Goal: Task Accomplishment & Management: Manage account settings

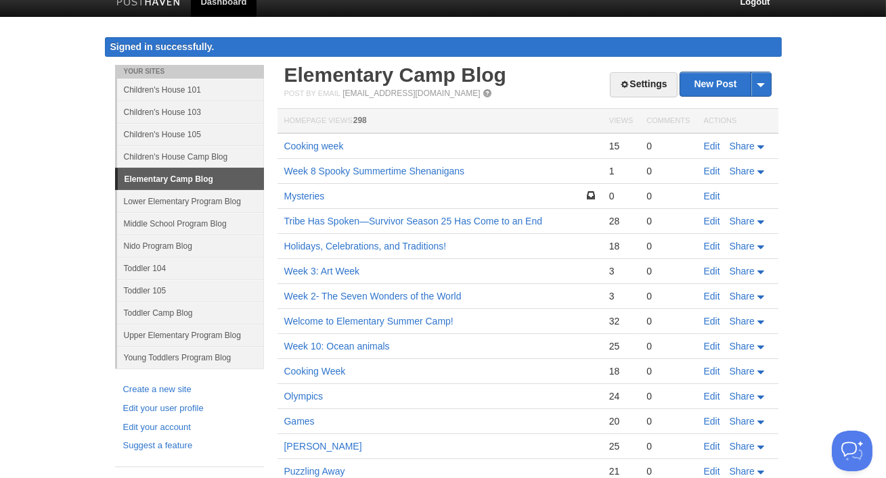
scroll to position [16, 0]
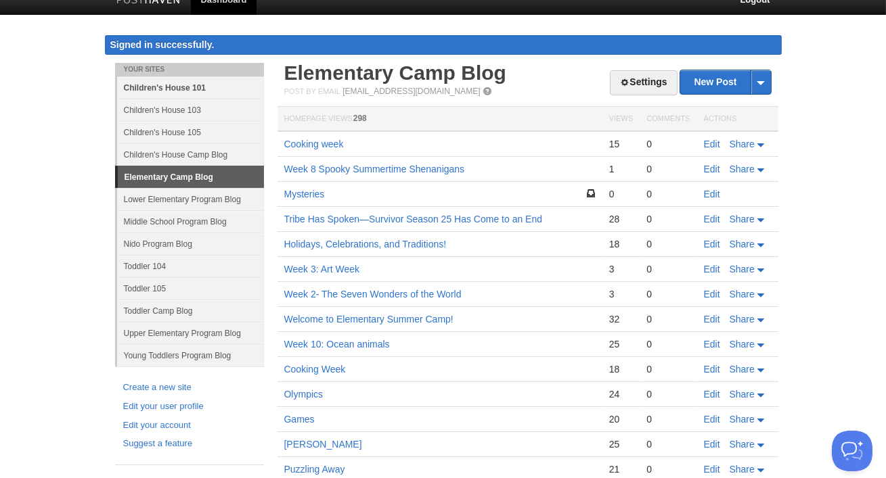
click at [133, 90] on link "Children's House 101" at bounding box center [190, 87] width 147 height 22
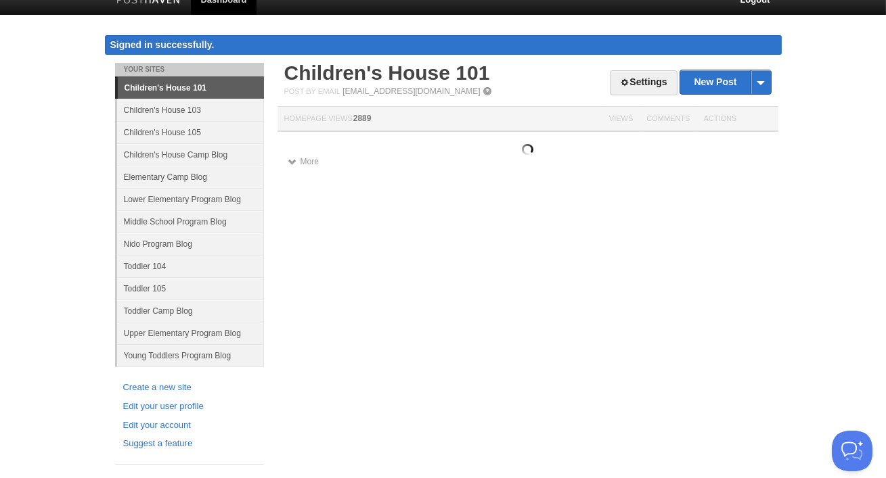
click at [634, 89] on link "Settings" at bounding box center [643, 82] width 67 height 25
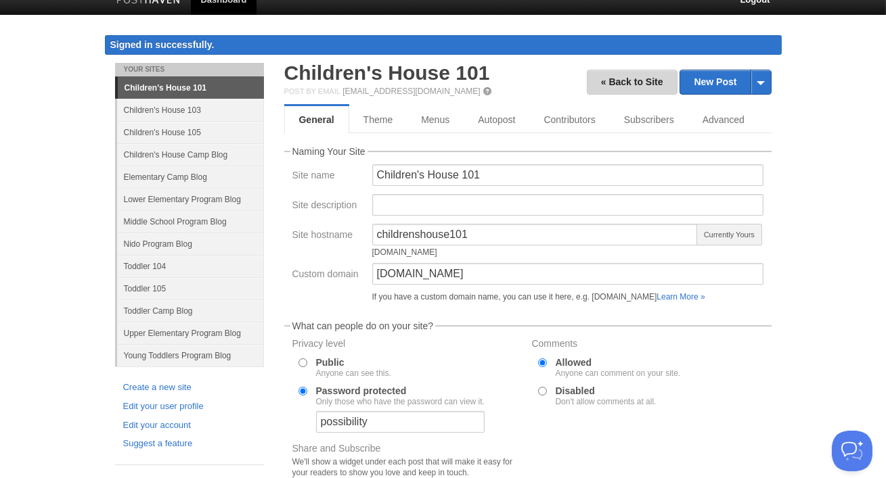
click at [634, 89] on link "« Back to Site" at bounding box center [632, 82] width 91 height 25
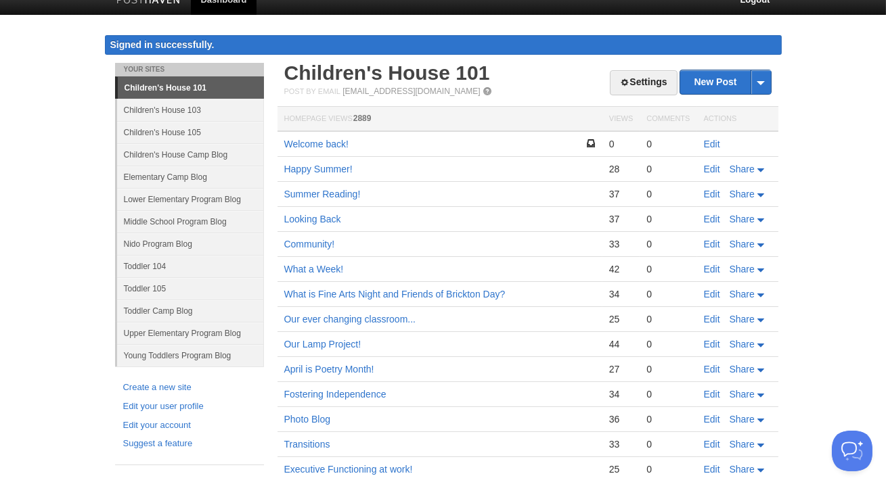
click at [214, 87] on link "Children's House 101" at bounding box center [191, 88] width 146 height 22
click at [640, 82] on link "Settings" at bounding box center [643, 82] width 67 height 25
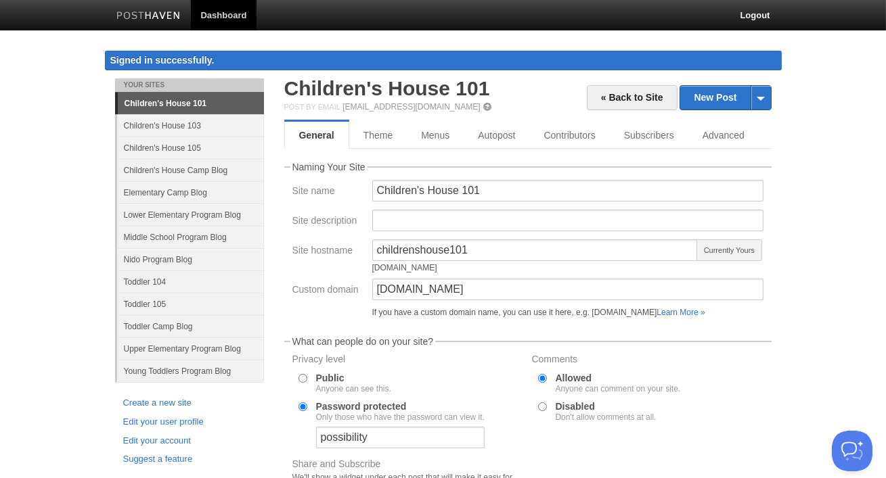
click at [229, 18] on link "Dashboard" at bounding box center [224, 15] width 66 height 30
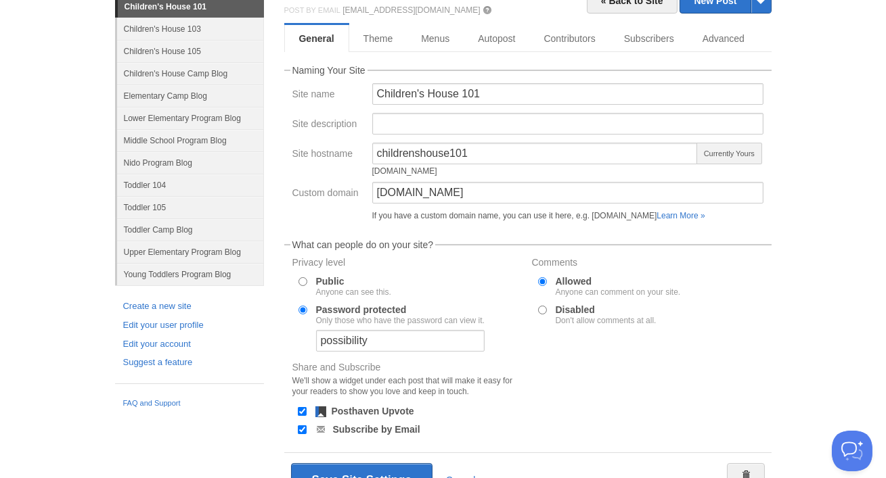
scroll to position [165, 0]
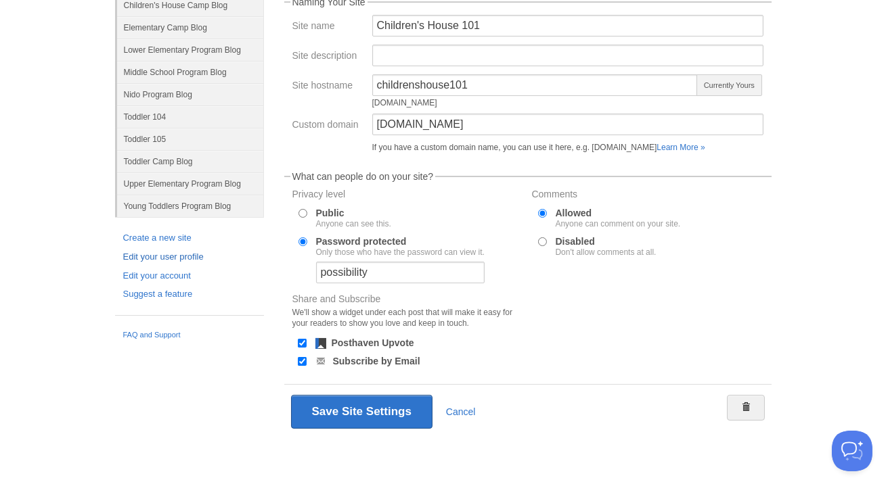
click at [189, 253] on link "Edit your user profile" at bounding box center [189, 257] width 133 height 14
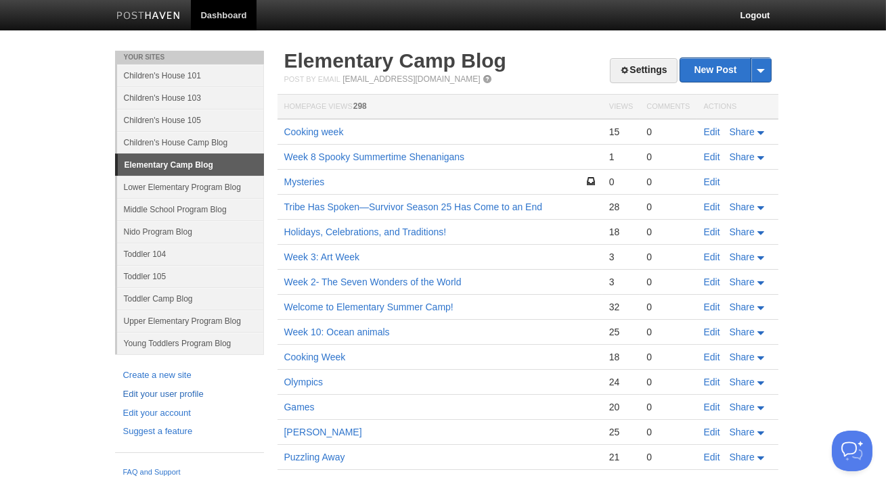
click at [183, 392] on link "Edit your user profile" at bounding box center [189, 395] width 133 height 14
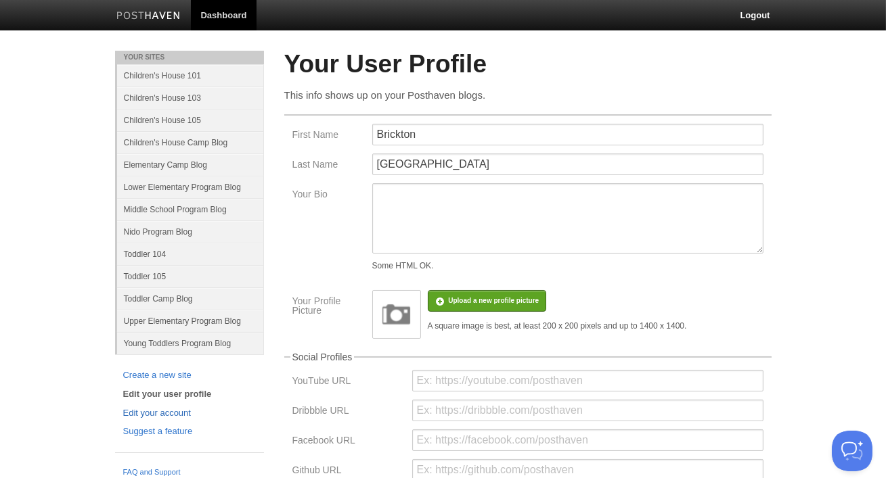
click at [181, 409] on link "Edit your account" at bounding box center [189, 414] width 133 height 14
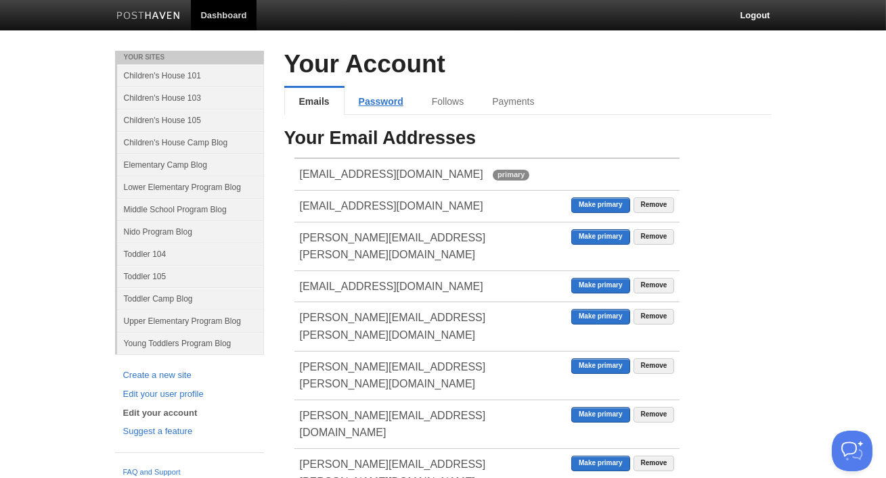
click at [366, 97] on link "Password" at bounding box center [380, 101] width 73 height 27
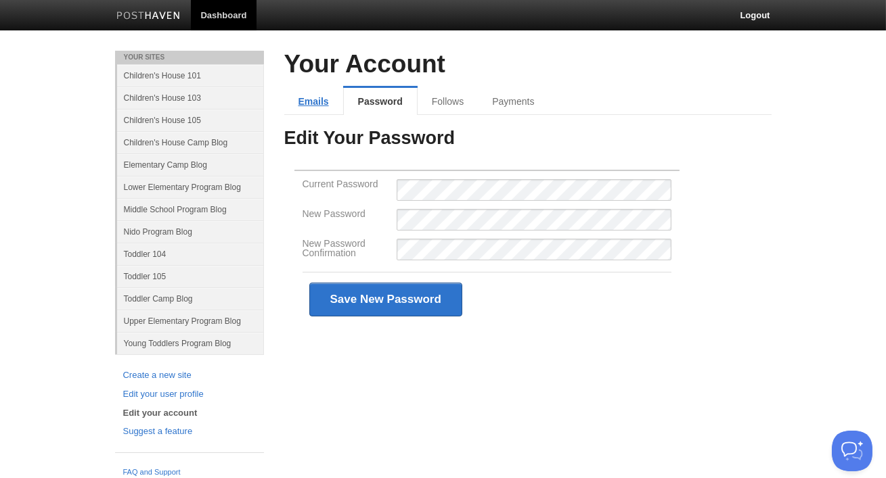
click at [325, 99] on link "Emails" at bounding box center [313, 101] width 59 height 27
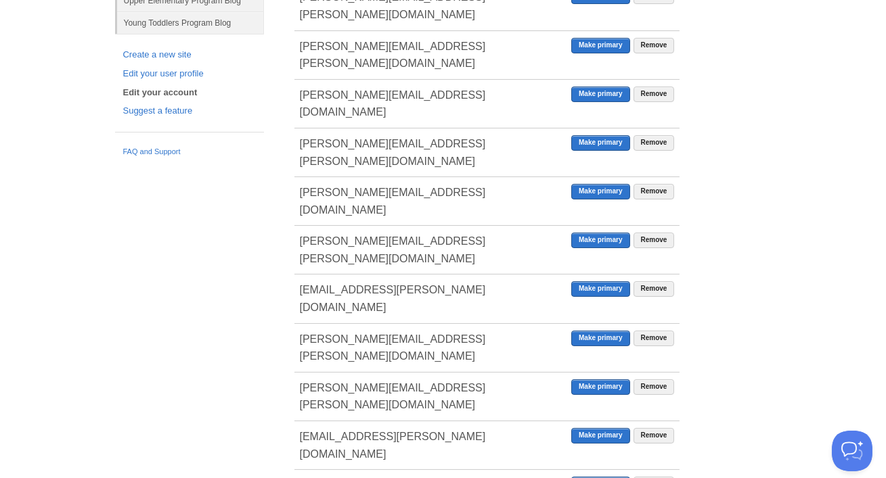
scroll to position [332, 0]
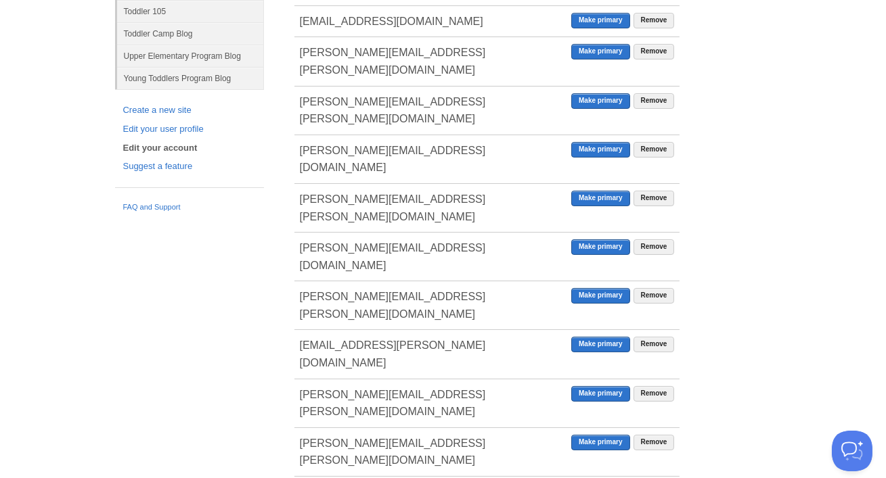
scroll to position [265, 0]
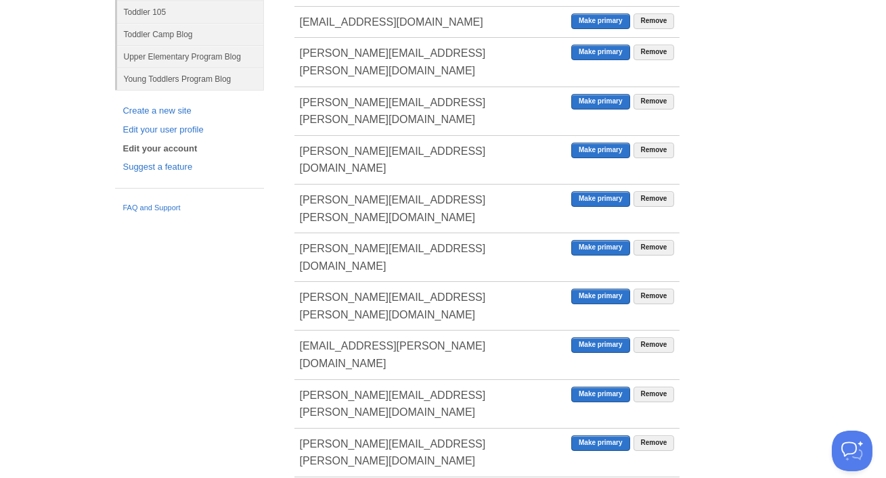
click at [155, 145] on link "Edit your account" at bounding box center [189, 149] width 133 height 14
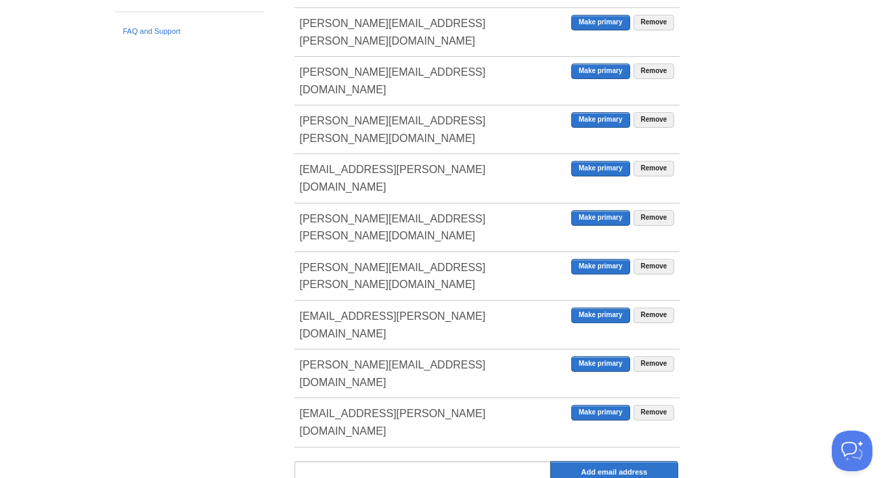
scroll to position [430, 0]
